Goal: Task Accomplishment & Management: Complete application form

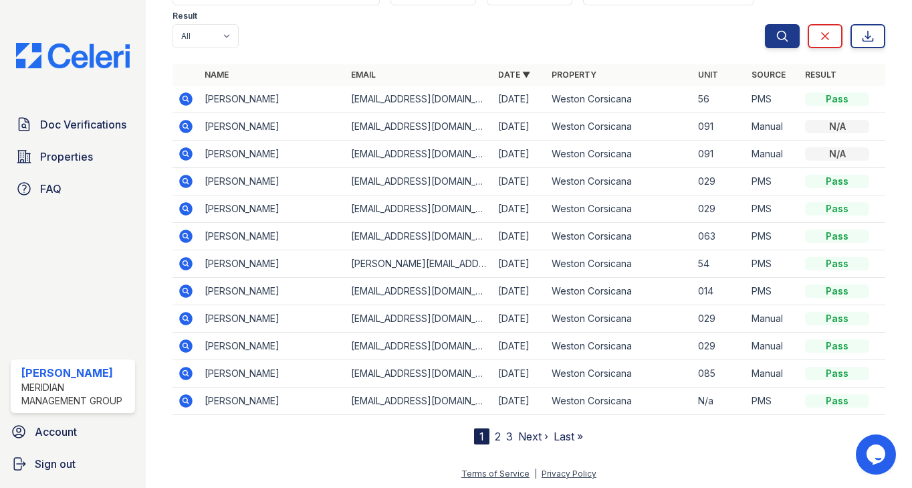
scroll to position [106, 0]
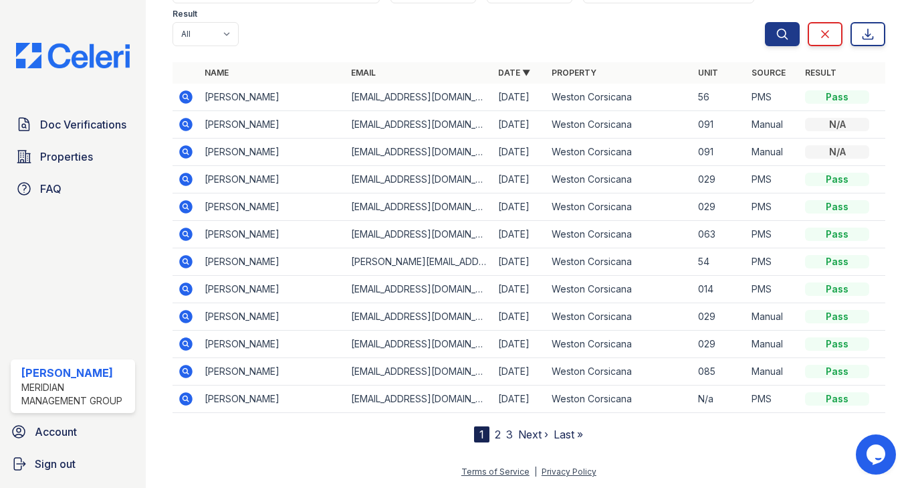
click at [495, 437] on link "2" at bounding box center [498, 433] width 6 height 13
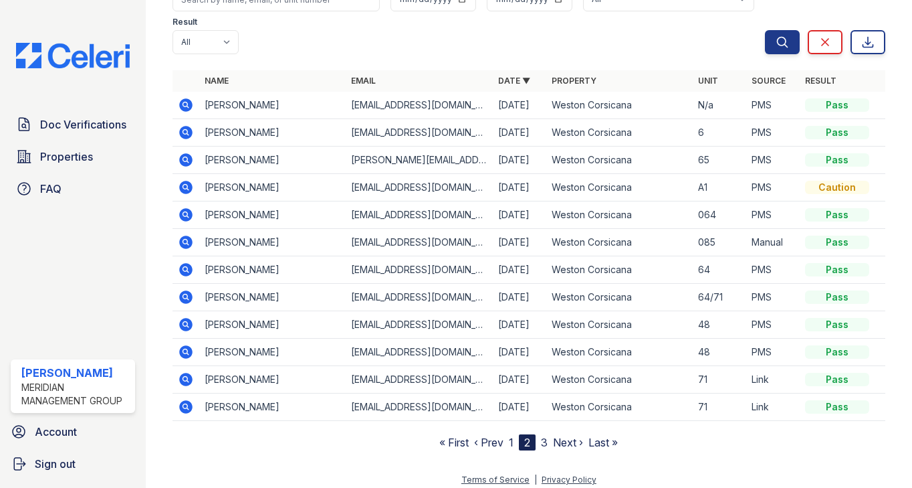
scroll to position [106, 0]
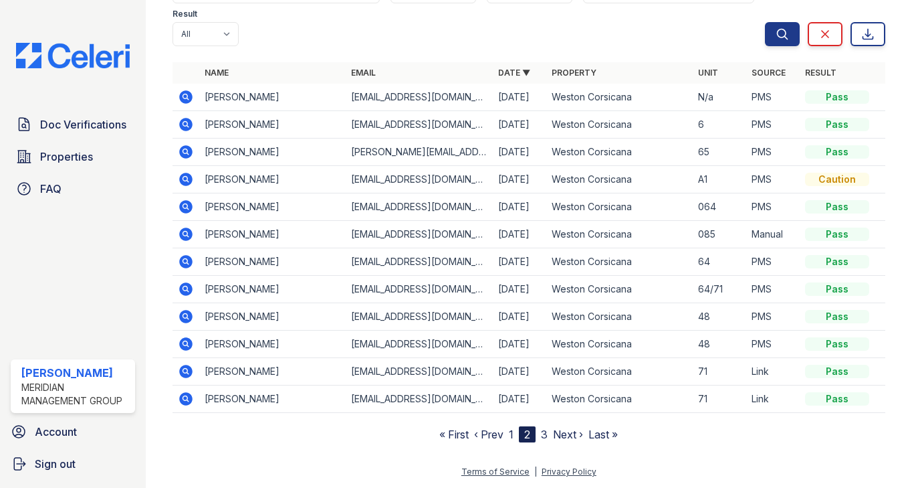
click at [541, 436] on link "3" at bounding box center [544, 433] width 7 height 13
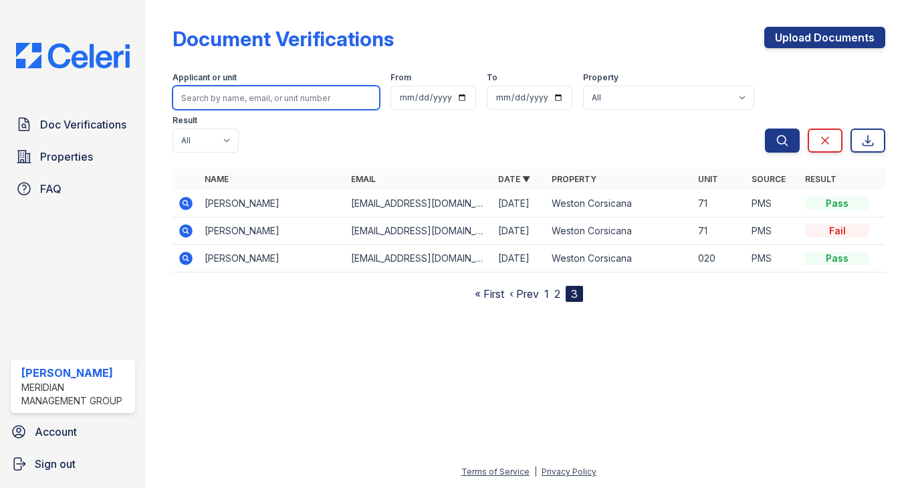
click at [251, 96] on input "search" at bounding box center [277, 98] width 208 height 24
type input "Jaleesa Betts"
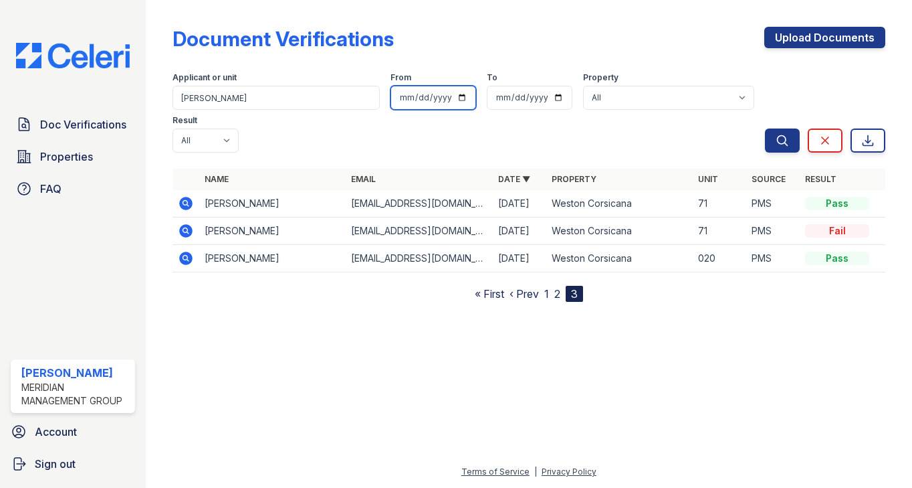
click at [461, 97] on input "date" at bounding box center [434, 98] width 86 height 24
type input "2025-10-01"
click at [560, 96] on input "date" at bounding box center [530, 98] width 86 height 24
type input "2025-10-01"
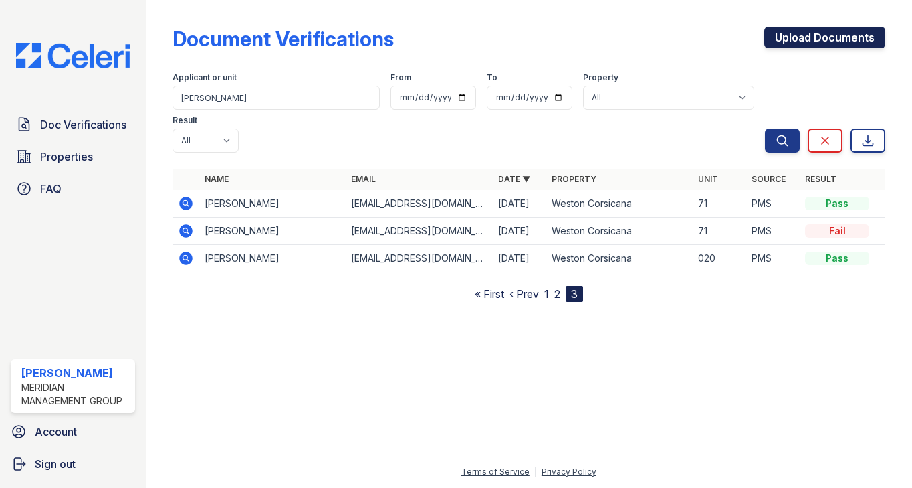
click at [805, 34] on link "Upload Documents" at bounding box center [824, 37] width 121 height 21
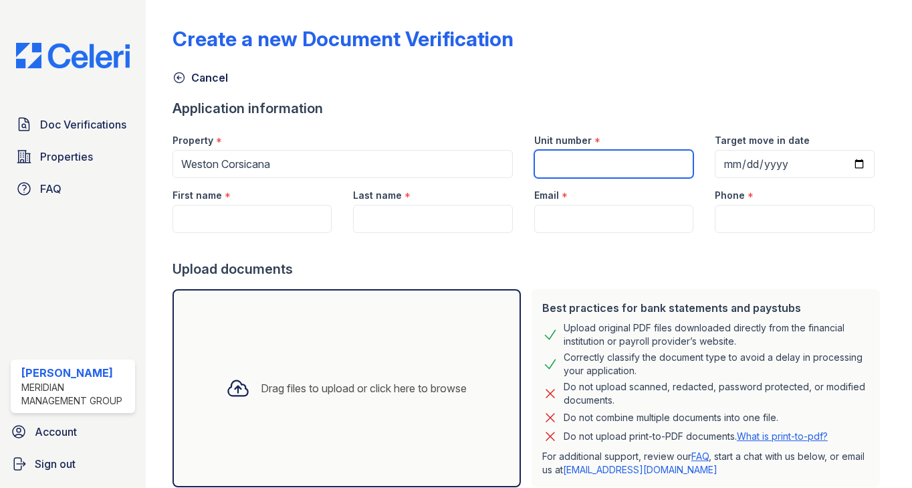
click at [603, 160] on input "Unit number" at bounding box center [614, 164] width 160 height 28
type input "091"
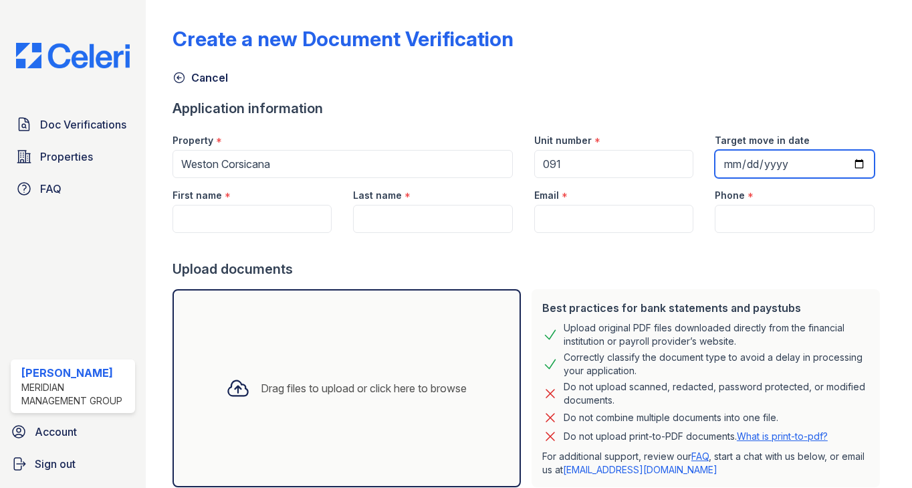
click at [848, 167] on input "Target move in date" at bounding box center [795, 164] width 160 height 28
type input "2025-10-10"
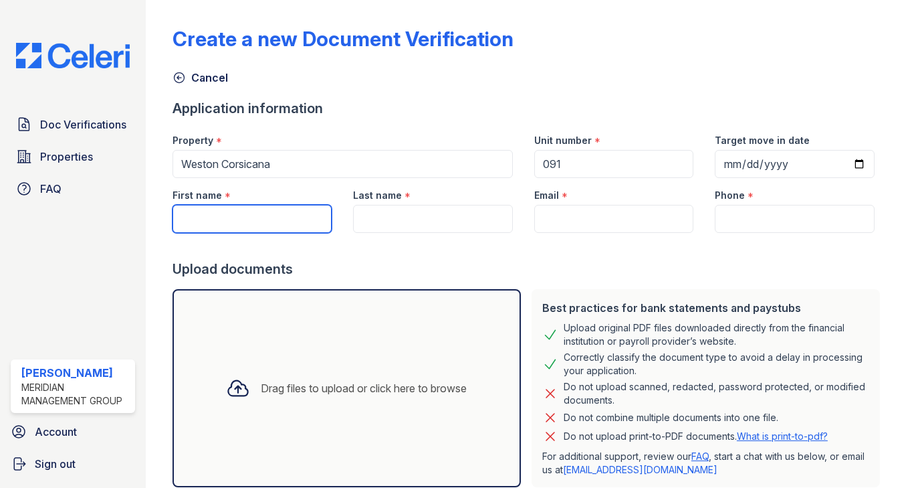
click at [215, 214] on input "First name" at bounding box center [253, 219] width 160 height 28
click at [249, 218] on input "Jaleesa Betts" at bounding box center [253, 219] width 160 height 28
type input "Jaleesa"
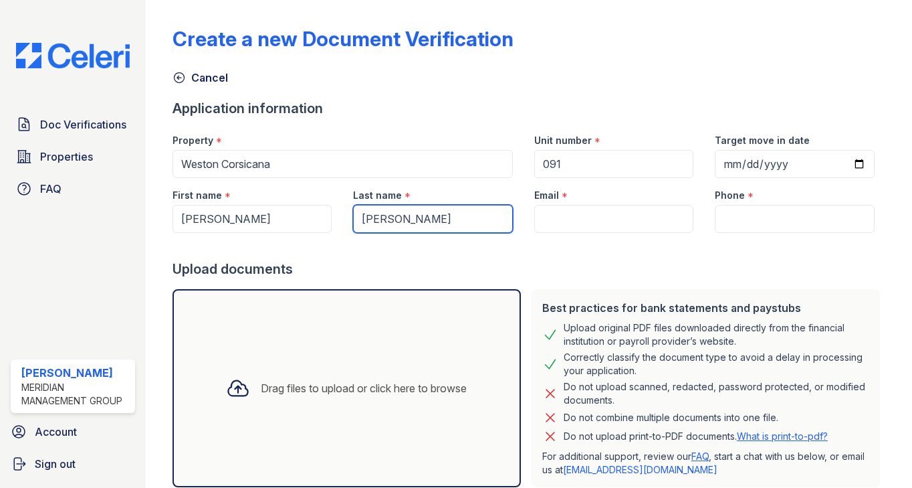
type input "Betts"
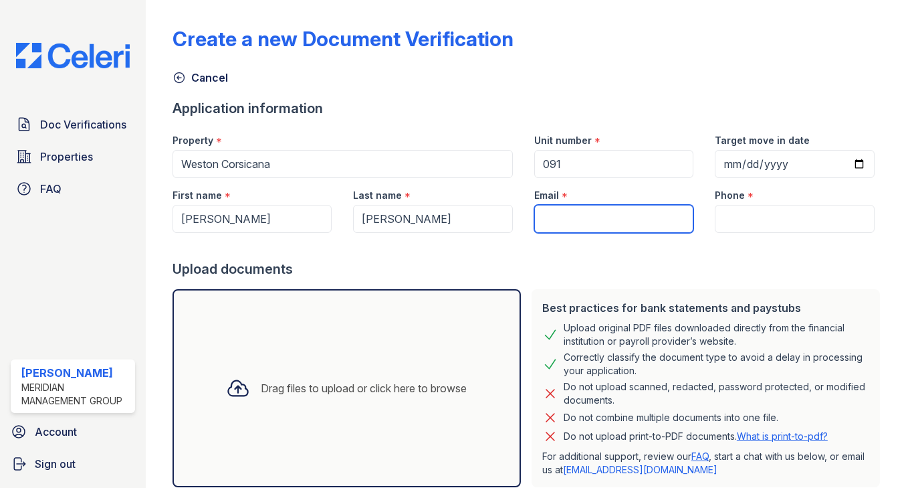
paste input "leesabetts14@gmail.com"
type input "leesabetts14@gmail.com"
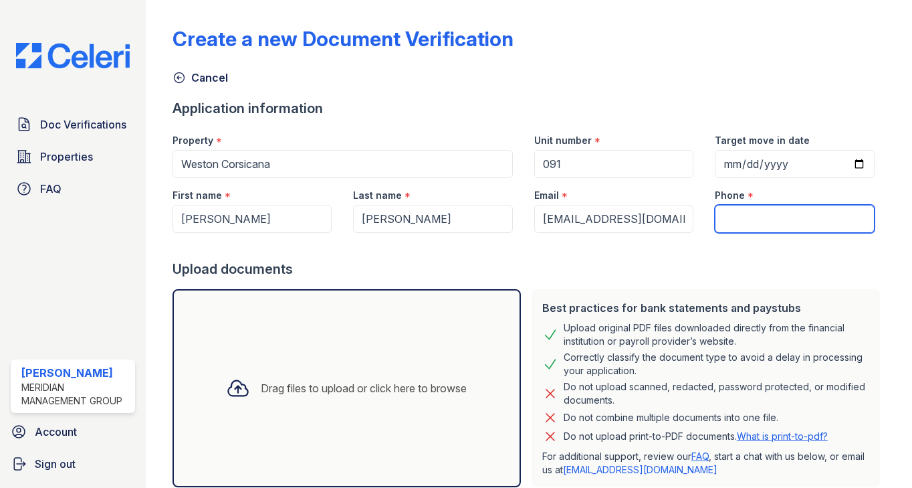
click at [726, 216] on input "Phone" at bounding box center [795, 219] width 160 height 28
paste input "(430) 236-7743"
type input "(430) 236-7743"
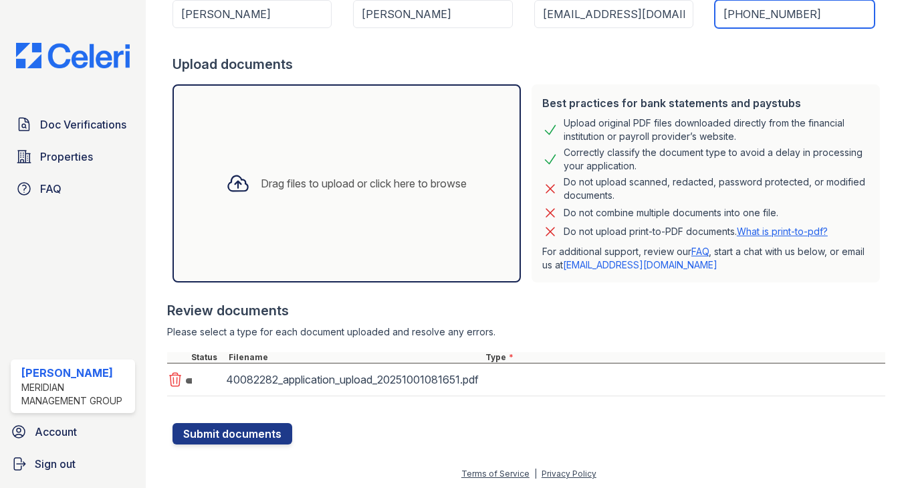
scroll to position [207, 0]
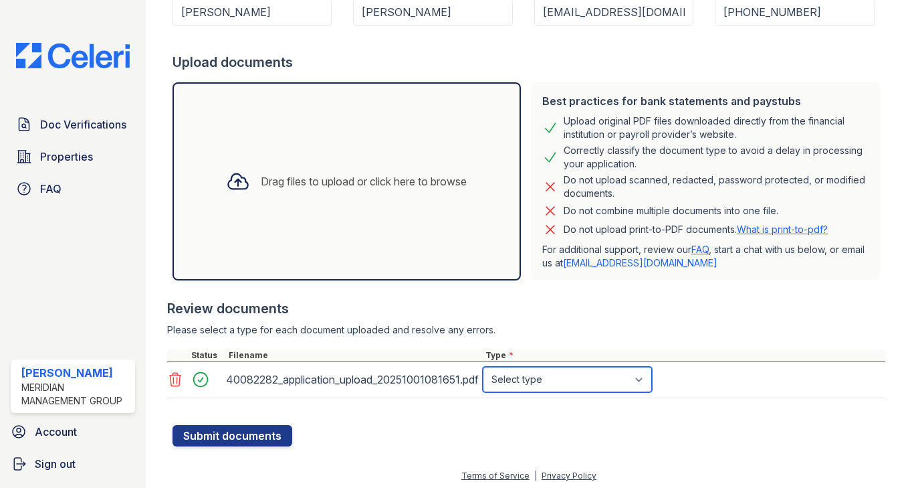
click at [641, 377] on select "Select type Paystub Bank Statement Offer Letter Tax Documents Benefit Award Let…" at bounding box center [567, 379] width 169 height 25
select select "paystub"
click at [483, 367] on select "Select type Paystub Bank Statement Offer Letter Tax Documents Benefit Award Let…" at bounding box center [567, 379] width 169 height 25
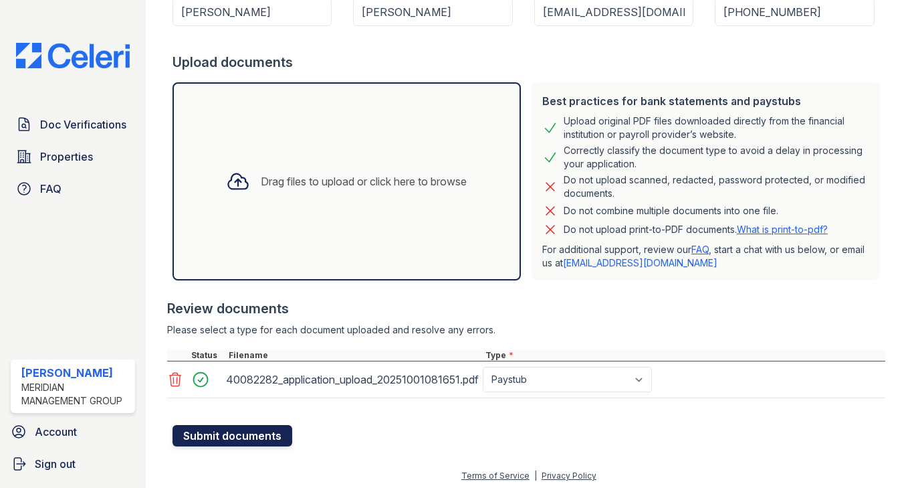
click at [239, 434] on button "Submit documents" at bounding box center [233, 435] width 120 height 21
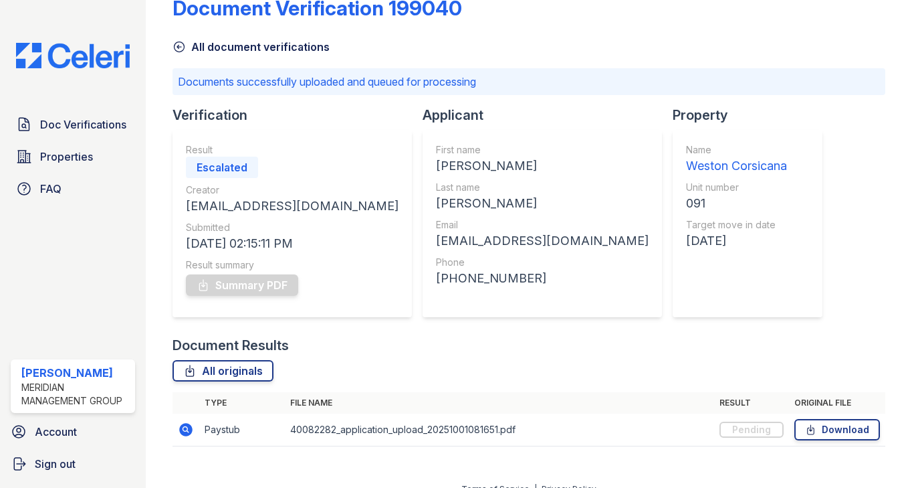
scroll to position [48, 0]
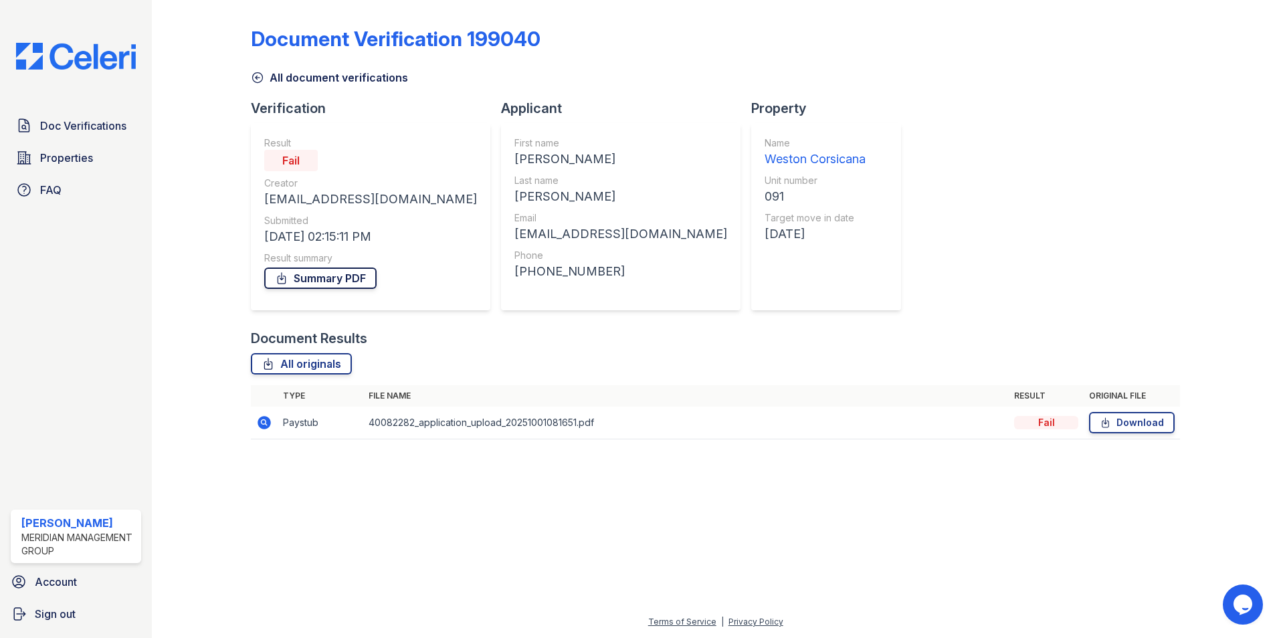
click at [340, 276] on link "Summary PDF" at bounding box center [320, 278] width 112 height 21
click at [1042, 424] on div "Fail" at bounding box center [1046, 422] width 64 height 13
click at [267, 421] on icon at bounding box center [263, 422] width 13 height 13
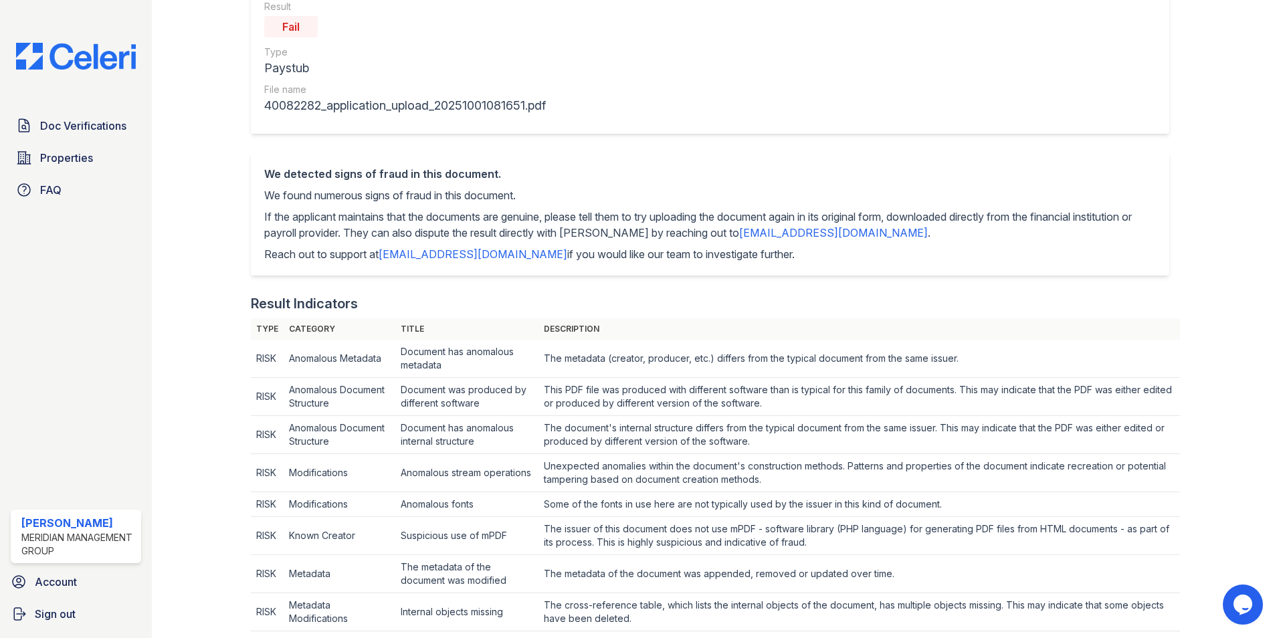
scroll to position [67, 0]
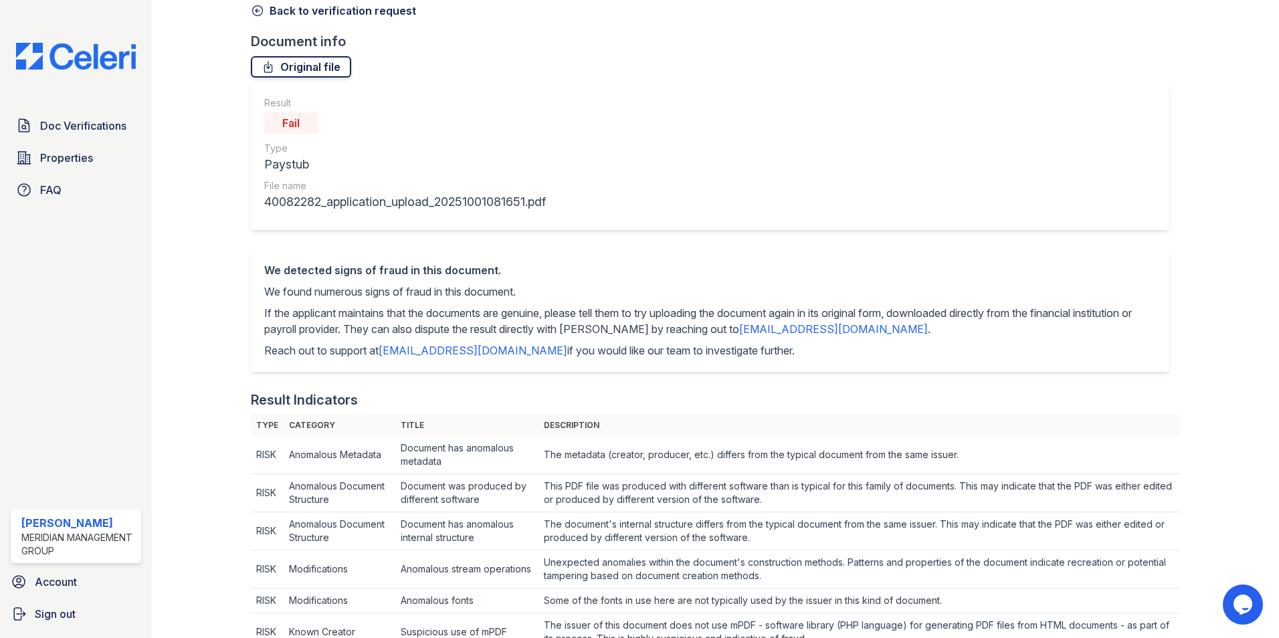
click at [328, 70] on link "Original file" at bounding box center [301, 66] width 100 height 21
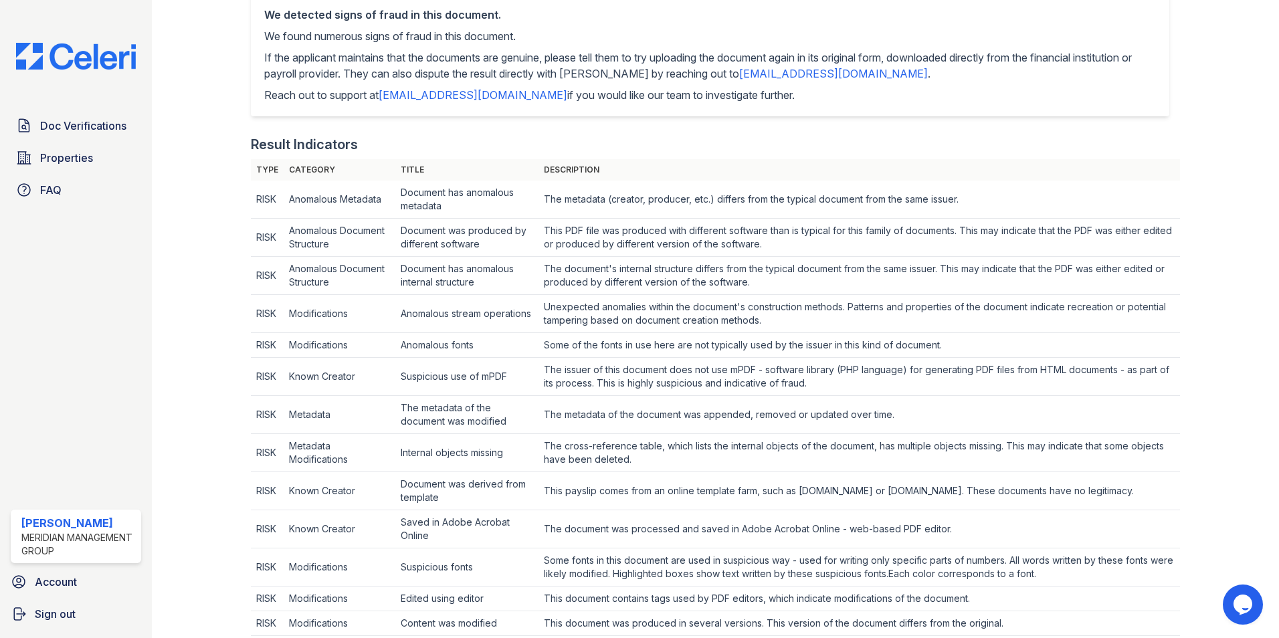
scroll to position [201, 0]
